Goal: Navigation & Orientation: Go to known website

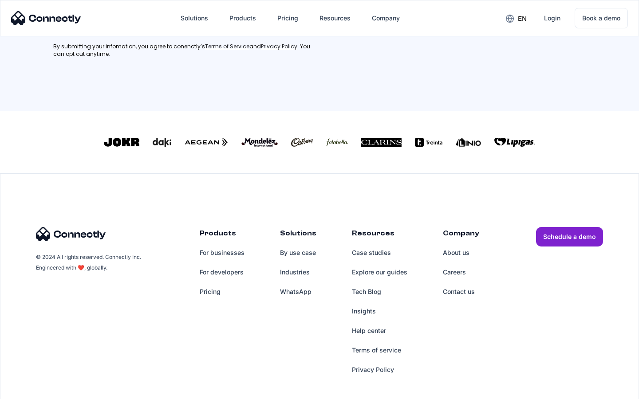
scroll to position [399, 0]
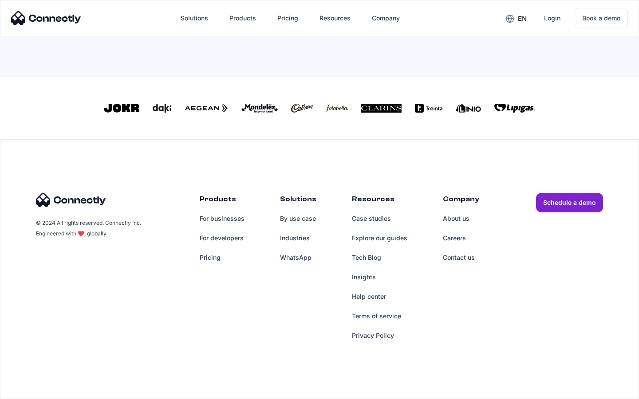
scroll to position [389, 0]
